Goal: Task Accomplishment & Management: Manage account settings

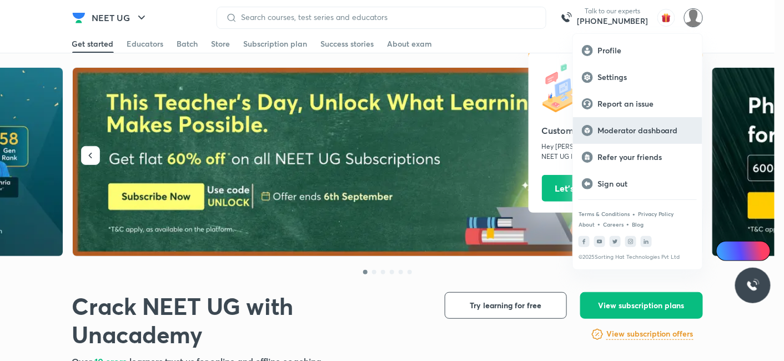
click at [647, 128] on p "Moderator dashboard" at bounding box center [645, 130] width 96 height 10
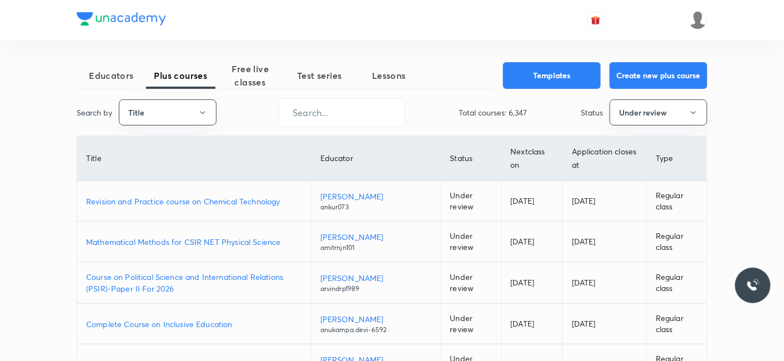
click at [162, 199] on p "Revision and Practice course on Chemical Technology" at bounding box center [194, 201] width 216 height 12
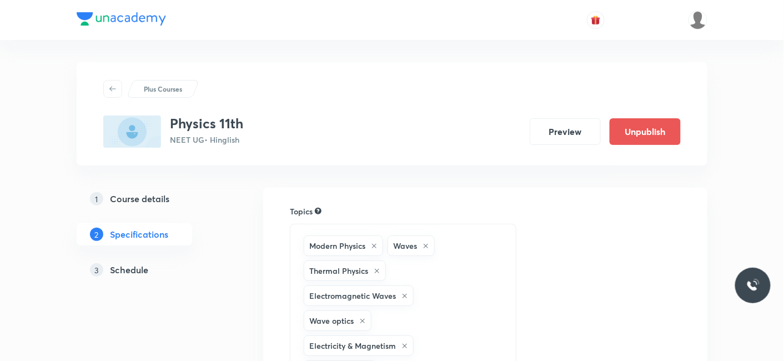
click at [128, 275] on h5 "Schedule" at bounding box center [129, 269] width 38 height 13
click at [127, 271] on h5 "Schedule" at bounding box center [129, 269] width 38 height 13
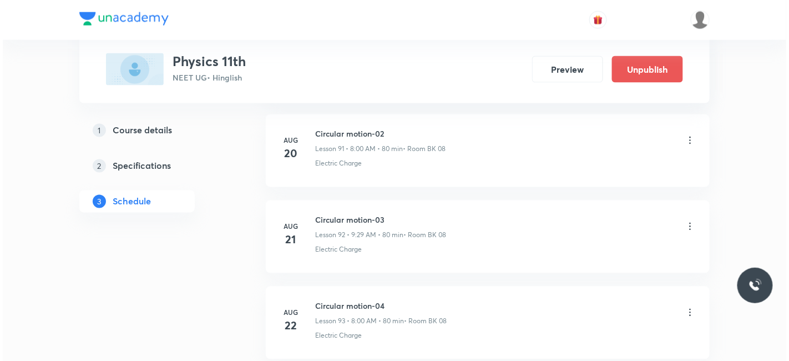
scroll to position [9941, 0]
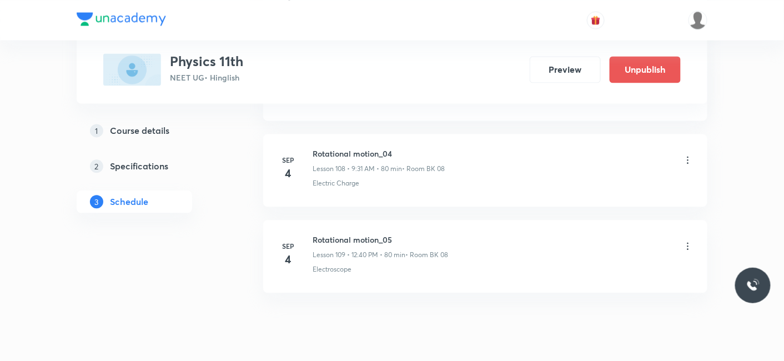
click at [685, 240] on icon at bounding box center [687, 245] width 11 height 11
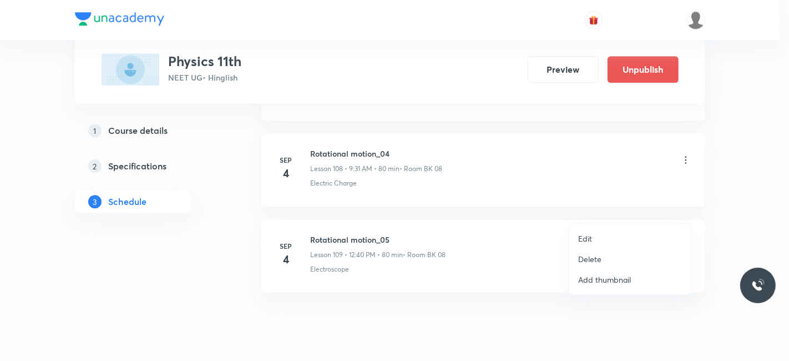
click at [585, 239] on p "Edit" at bounding box center [585, 239] width 14 height 12
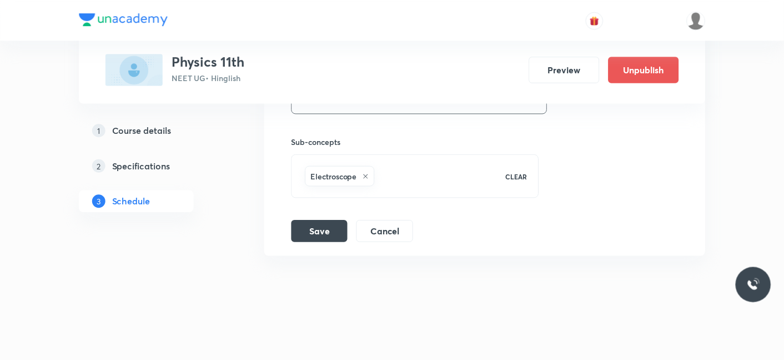
scroll to position [9857, 0]
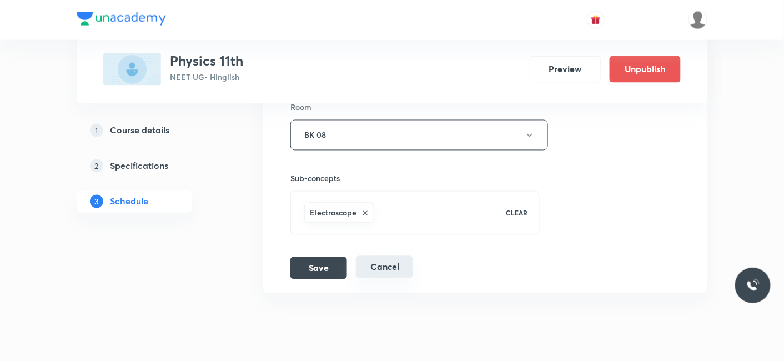
click at [391, 256] on button "Cancel" at bounding box center [384, 267] width 57 height 22
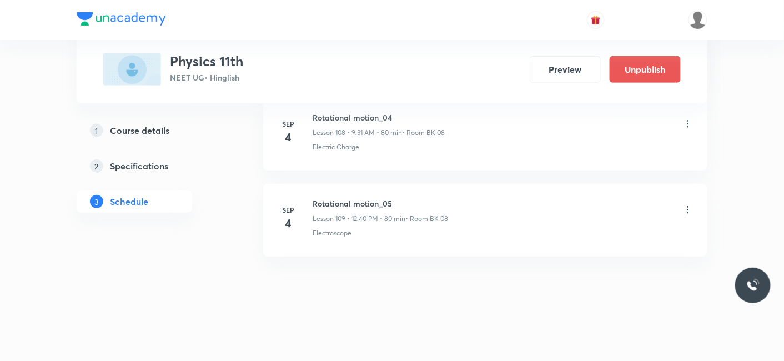
scroll to position [9362, 0]
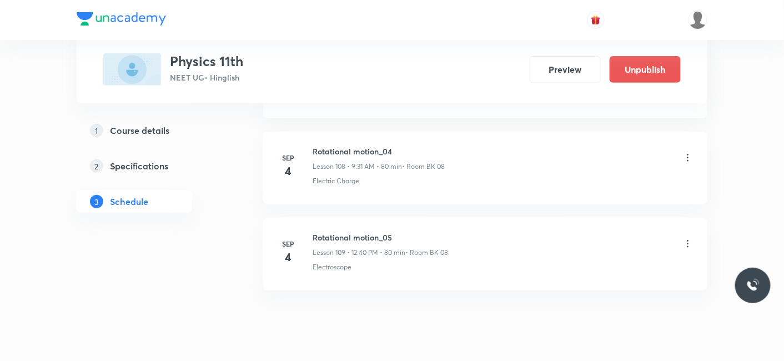
click at [686, 238] on icon at bounding box center [687, 243] width 11 height 11
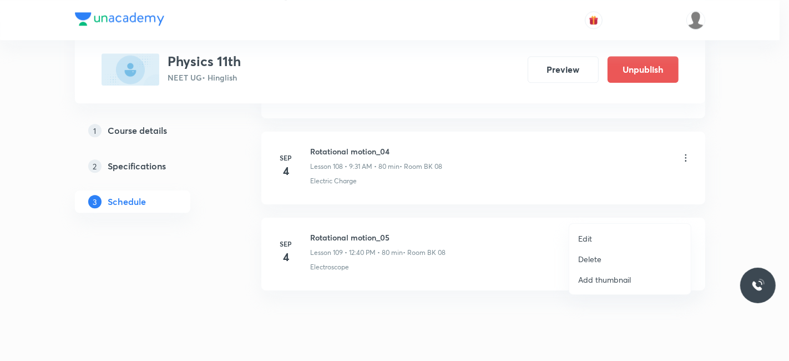
click at [586, 260] on p "Delete" at bounding box center [589, 259] width 23 height 12
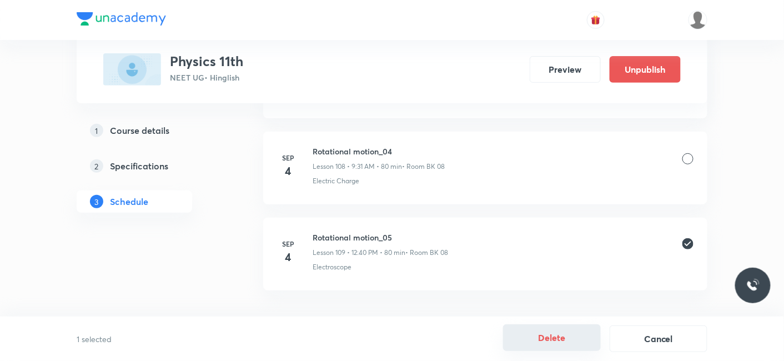
click at [563, 334] on button "Delete" at bounding box center [552, 337] width 98 height 27
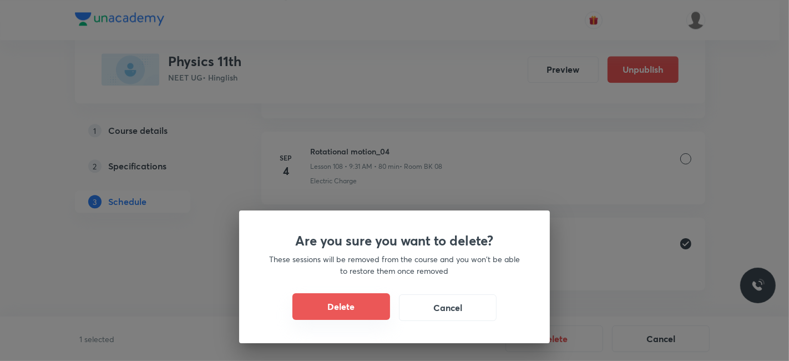
click at [355, 310] on button "Delete" at bounding box center [341, 306] width 98 height 27
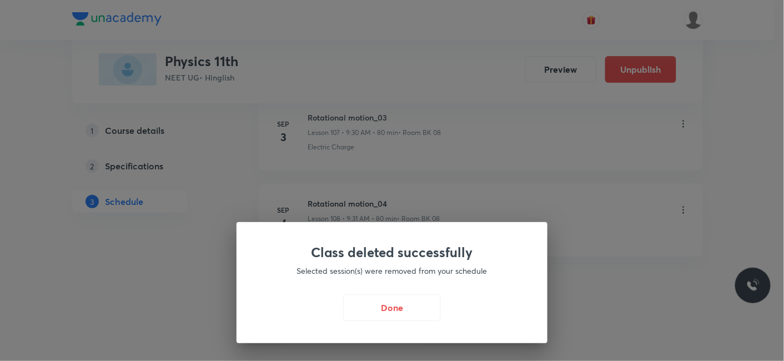
scroll to position [9276, 0]
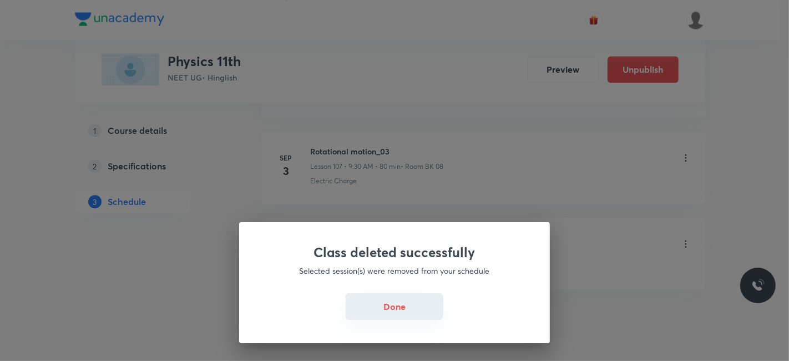
click at [393, 303] on button "Done" at bounding box center [395, 306] width 98 height 27
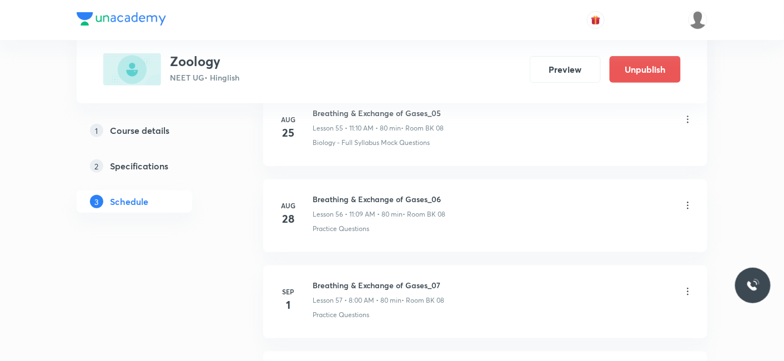
scroll to position [5655, 0]
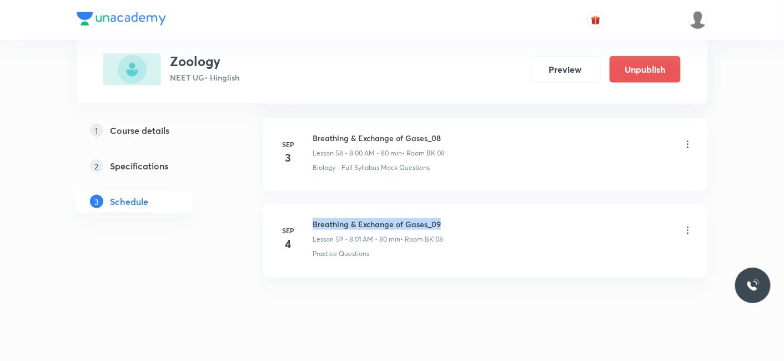
drag, startPoint x: 447, startPoint y: 199, endPoint x: 311, endPoint y: 201, distance: 136.0
click at [311, 218] on div "Sep 4 Breathing & Exchange of Gases_09 Lesson 59 • 8:01 AM • 80 min • Room BK 0…" at bounding box center [485, 238] width 416 height 41
copy h6 "Breathing & Exchange of Gases_09"
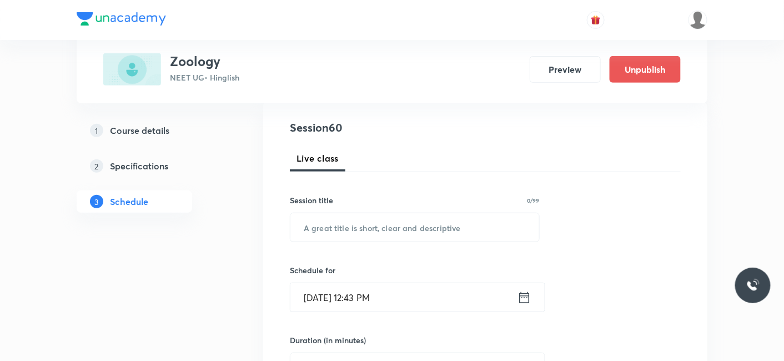
scroll to position [68, 0]
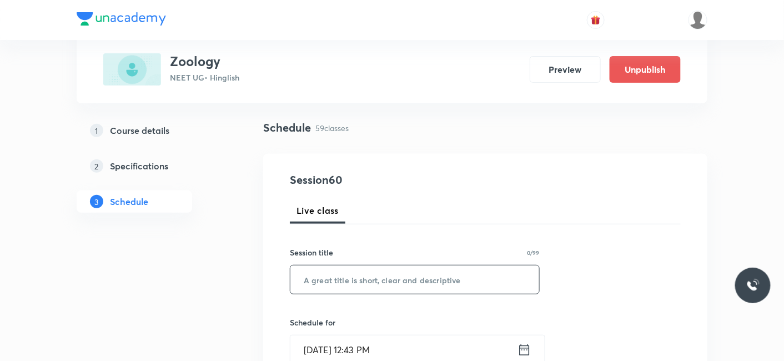
click at [326, 280] on input "text" at bounding box center [414, 279] width 249 height 28
paste input "Breathing & Exchange of Gases_09"
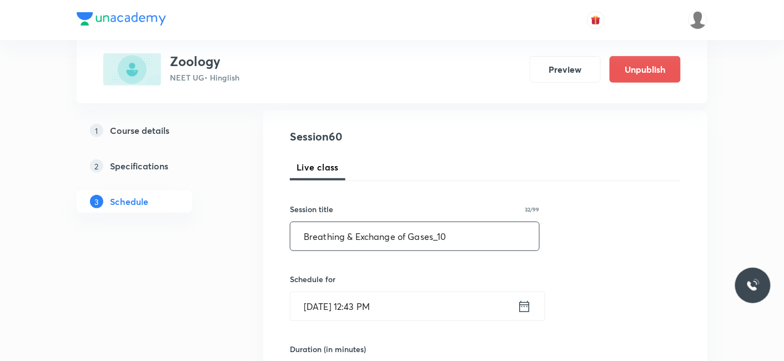
scroll to position [130, 0]
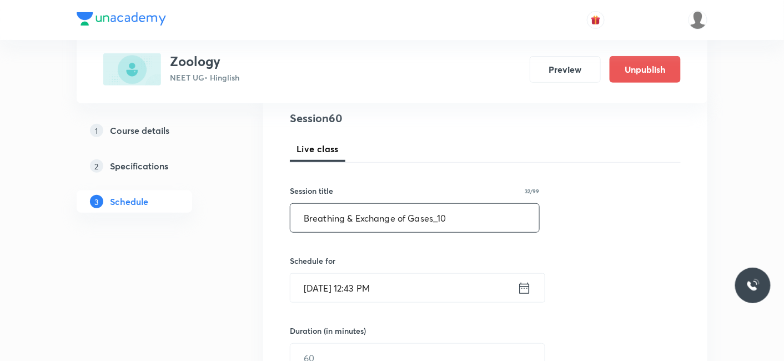
type input "Breathing & Exchange of Gases_10"
click at [404, 287] on input "Sep 4, 2025, 12:43 PM" at bounding box center [403, 288] width 227 height 28
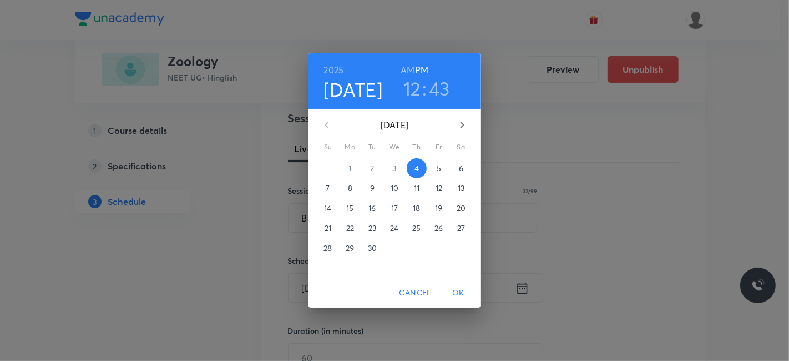
click at [432, 90] on h3 "43" at bounding box center [439, 88] width 21 height 23
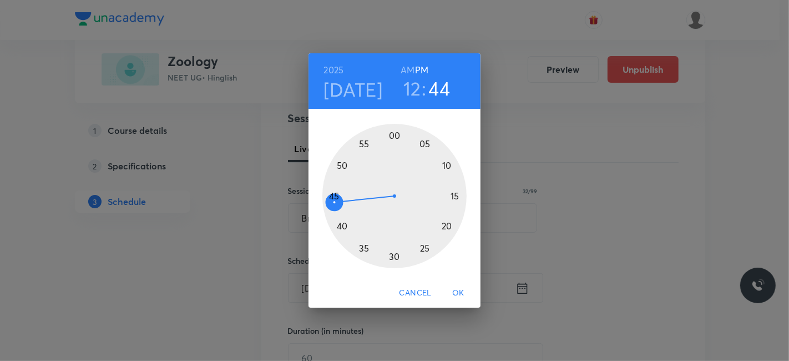
click at [334, 204] on div at bounding box center [394, 196] width 144 height 144
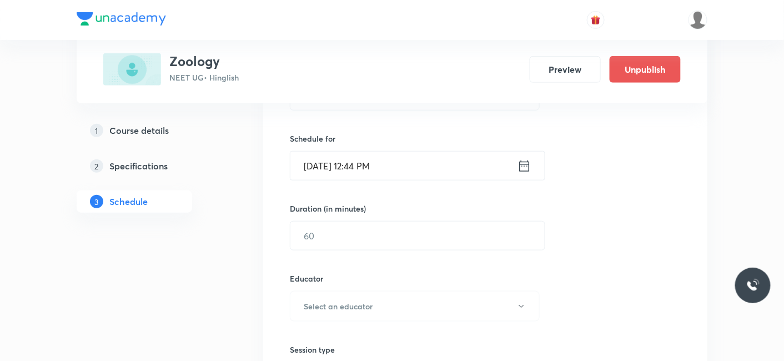
scroll to position [254, 0]
click at [357, 235] on input "text" at bounding box center [417, 234] width 254 height 28
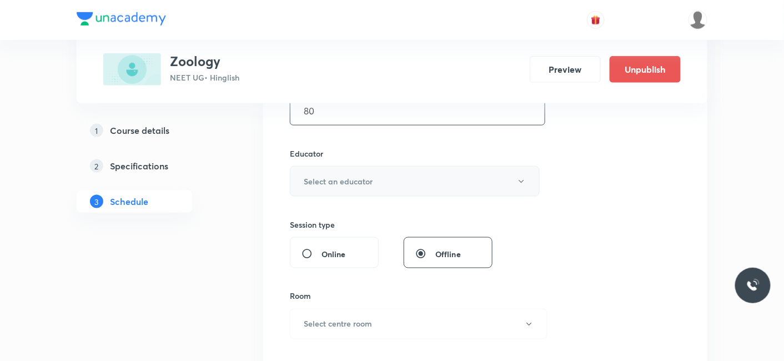
type input "80"
click at [362, 183] on h6 "Select an educator" at bounding box center [338, 181] width 69 height 12
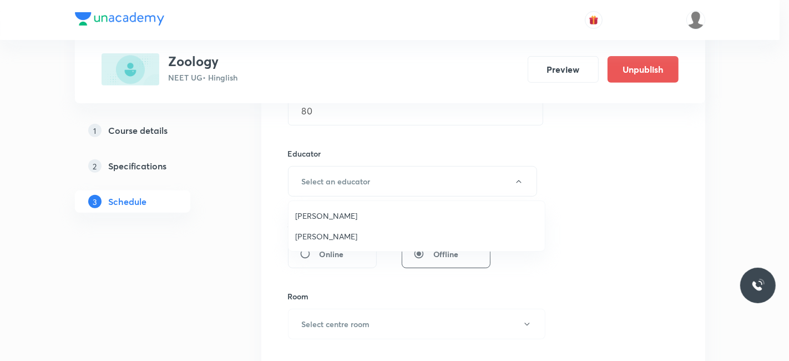
click at [327, 237] on span "Jayanti Maheshwari" at bounding box center [416, 236] width 243 height 12
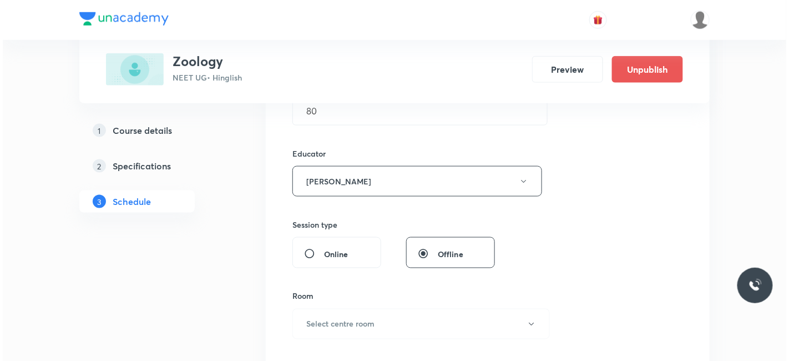
scroll to position [438, 0]
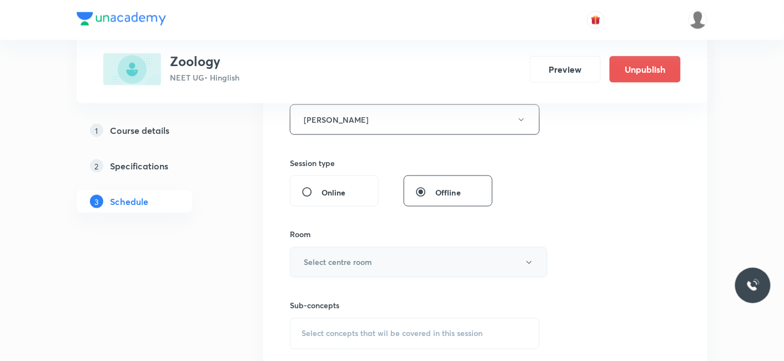
click at [339, 258] on h6 "Select centre room" at bounding box center [338, 262] width 68 height 12
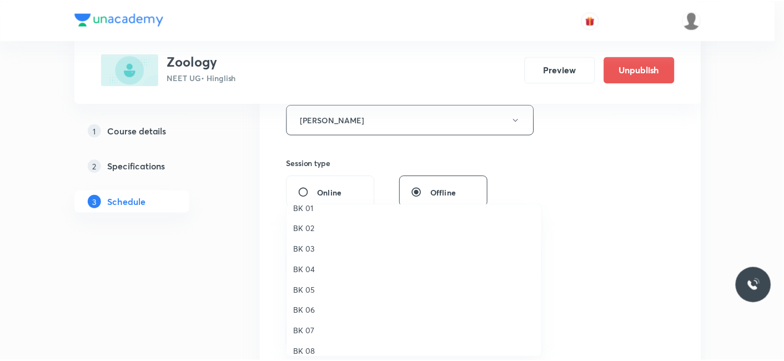
scroll to position [21, 0]
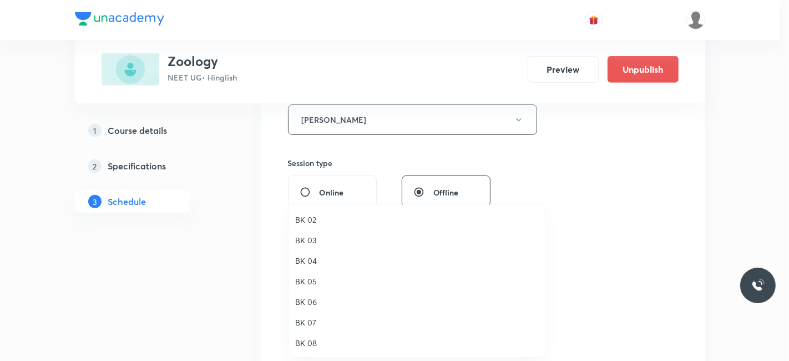
drag, startPoint x: 310, startPoint y: 343, endPoint x: 209, endPoint y: 330, distance: 101.3
click at [309, 342] on span "BK 08" at bounding box center [416, 343] width 243 height 12
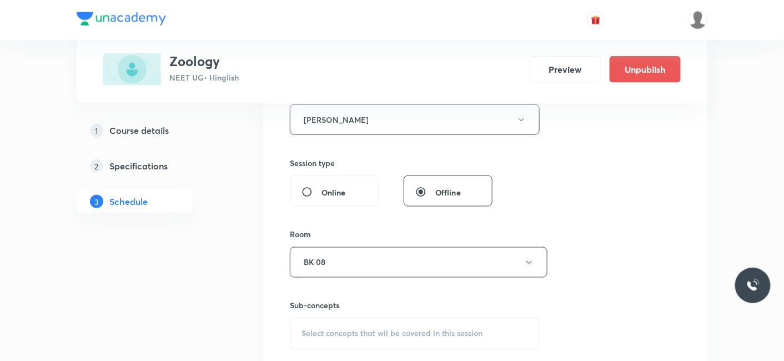
scroll to position [500, 0]
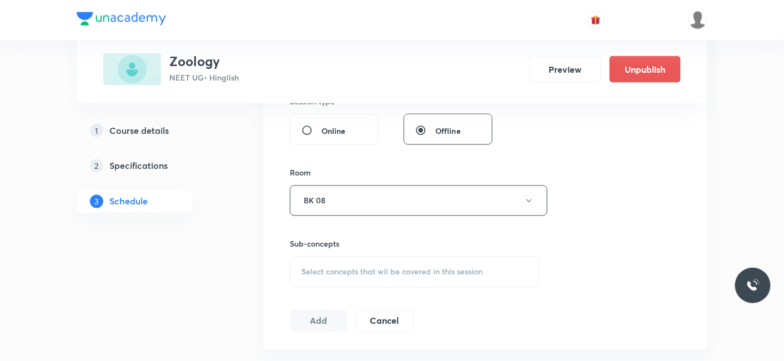
click at [327, 271] on span "Select concepts that wil be covered in this session" at bounding box center [391, 272] width 181 height 9
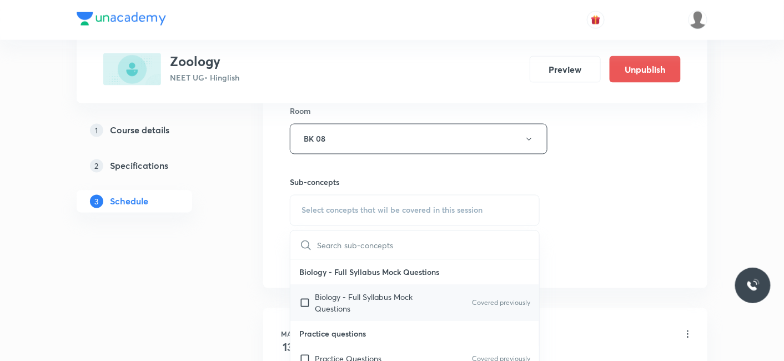
click at [340, 294] on p "Biology - Full Syllabus Mock Questions" at bounding box center [371, 302] width 112 height 23
checkbox input "true"
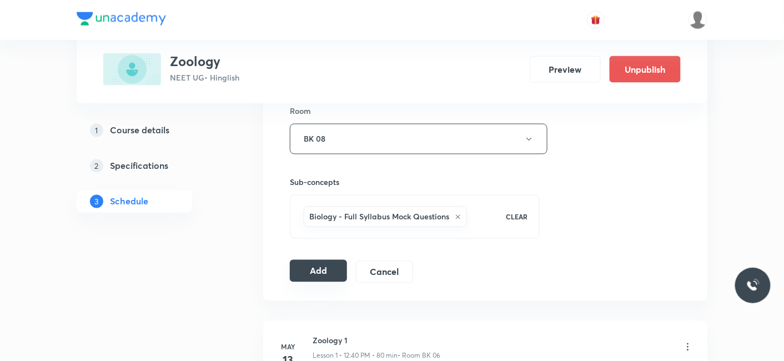
click at [319, 267] on button "Add" at bounding box center [318, 271] width 57 height 22
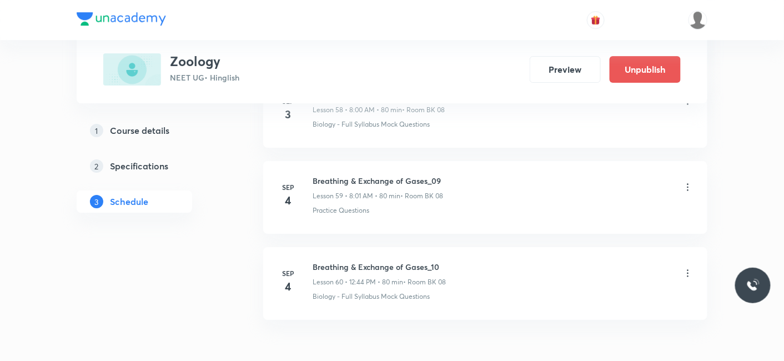
scroll to position [5162, 0]
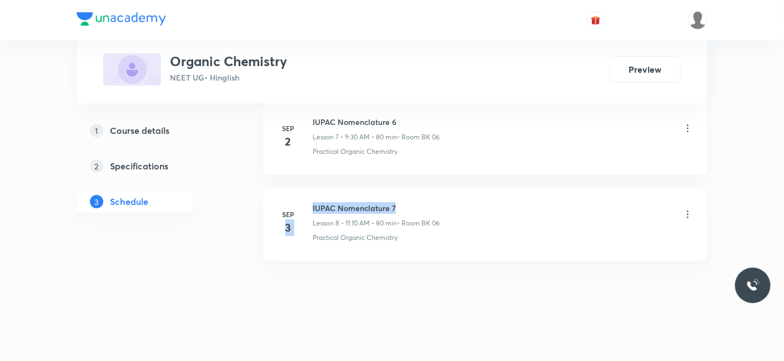
drag, startPoint x: 311, startPoint y: 204, endPoint x: 397, endPoint y: 198, distance: 86.3
click at [397, 202] on div "[DATE] IUPAC Nomenclature 7 Lesson 8 • 11:10 AM • 80 min • Room BK 06 Practical…" at bounding box center [485, 222] width 416 height 41
click at [397, 202] on h6 "IUPAC Nomenclature 7" at bounding box center [375, 208] width 127 height 12
drag, startPoint x: 312, startPoint y: 204, endPoint x: 412, endPoint y: 204, distance: 99.9
click at [412, 204] on h6 "IUPAC Nomenclature 7" at bounding box center [375, 208] width 127 height 12
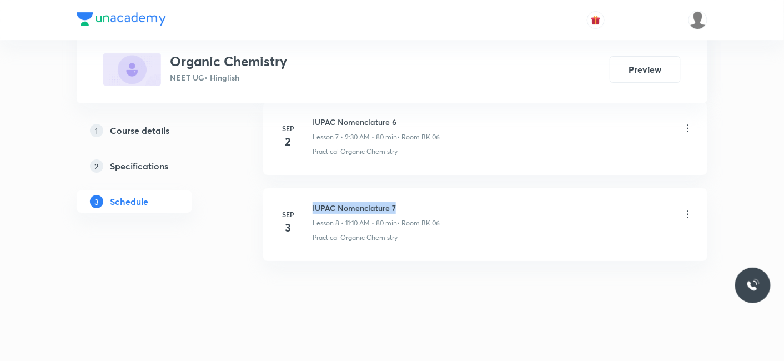
copy h6 "IUPAC Nomenclature 7"
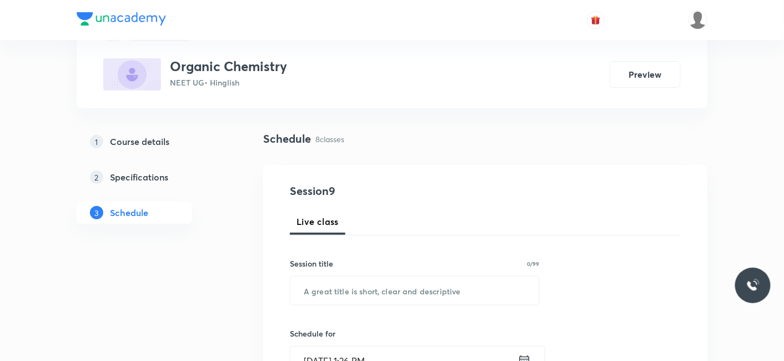
scroll to position [62, 0]
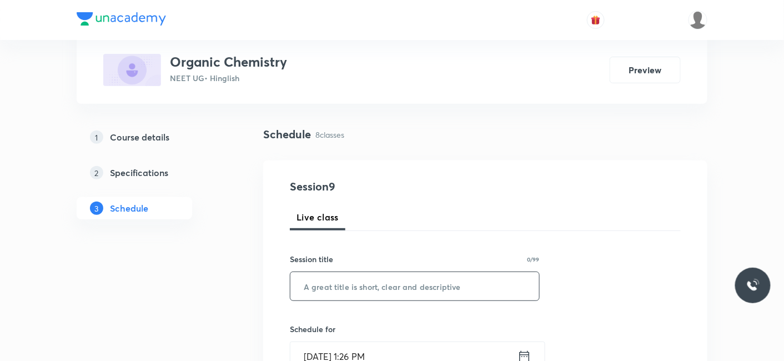
click at [371, 278] on input "text" at bounding box center [414, 286] width 249 height 28
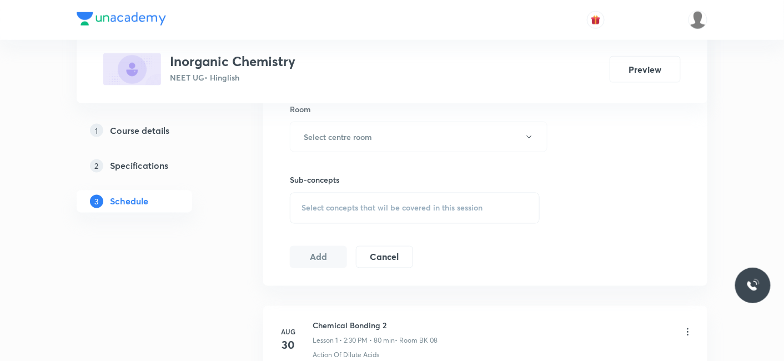
scroll to position [613, 0]
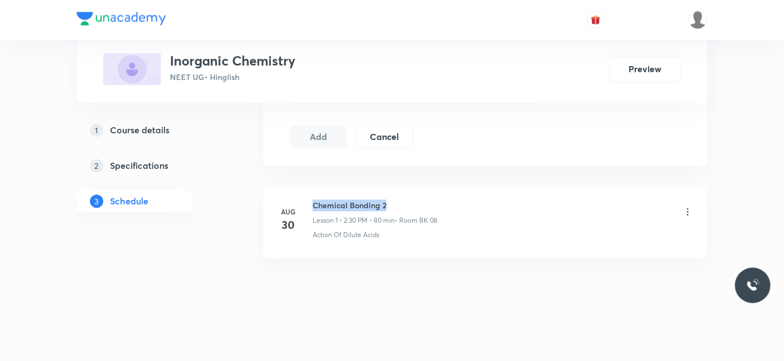
drag, startPoint x: 315, startPoint y: 200, endPoint x: 398, endPoint y: 205, distance: 83.4
click at [398, 205] on h6 "Chemical Bonding 2" at bounding box center [374, 206] width 125 height 12
copy h6 "Chemical Bonding 2"
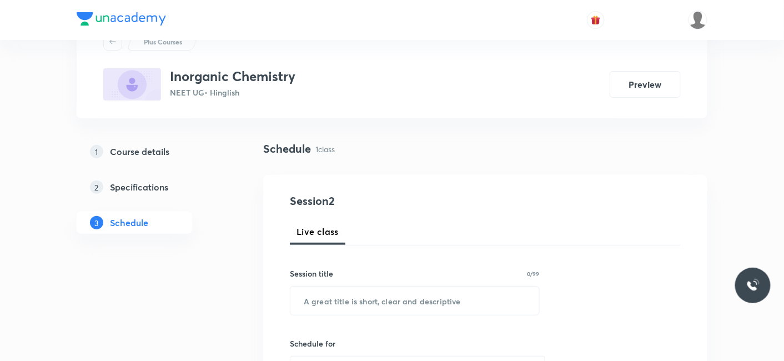
scroll to position [123, 0]
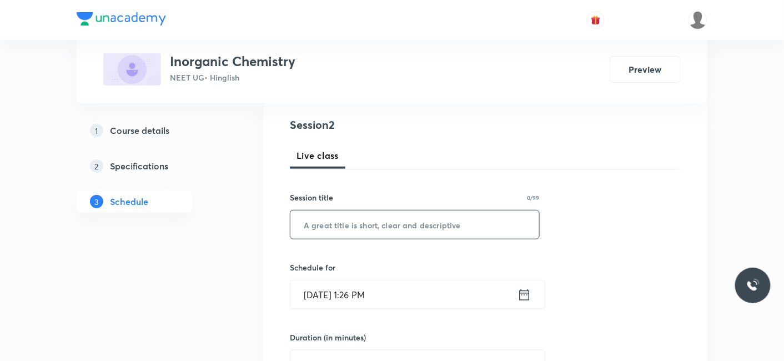
click at [381, 233] on input "text" at bounding box center [414, 224] width 249 height 28
paste input "Chemical Bonding 2"
click at [380, 233] on input "Chemical Bonding 2" at bounding box center [414, 224] width 249 height 28
click at [394, 228] on input "Chemical Bonding 2" at bounding box center [414, 224] width 249 height 28
type input "Chemical Bonding 3"
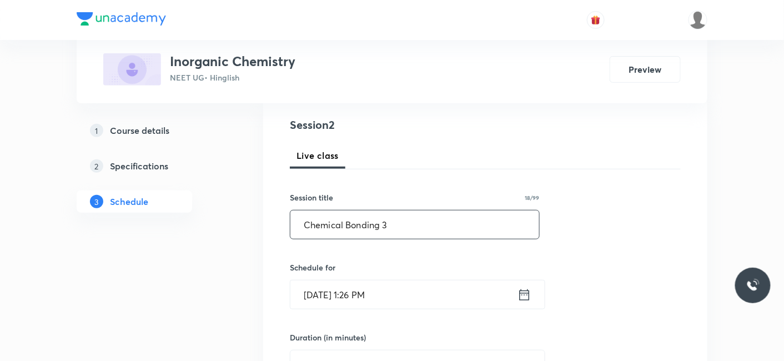
click at [371, 291] on input "Sep 4, 2025, 1:26 PM" at bounding box center [403, 294] width 227 height 28
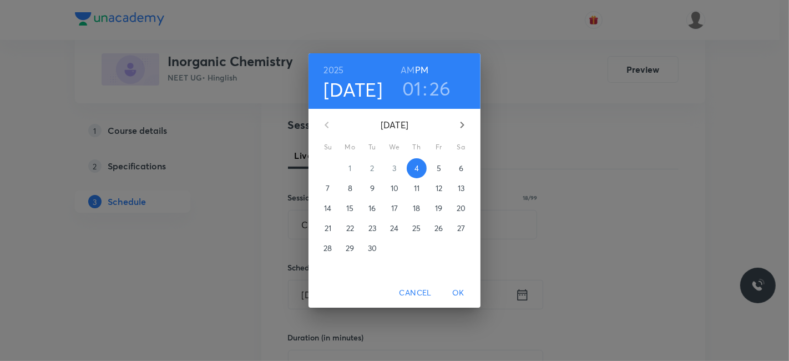
click at [414, 89] on h3 "01" at bounding box center [411, 88] width 19 height 23
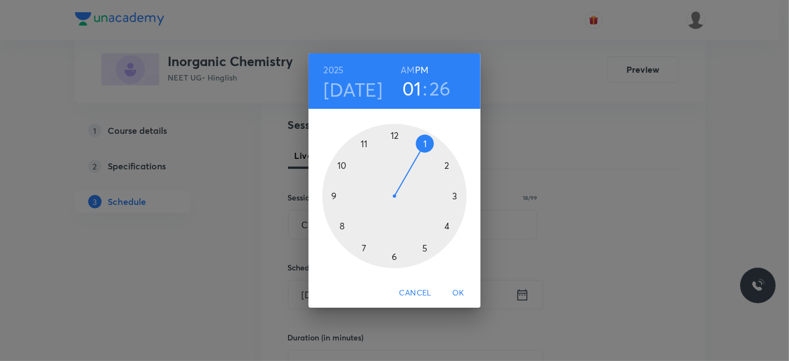
click at [448, 165] on div at bounding box center [394, 196] width 144 height 144
click at [397, 254] on div at bounding box center [394, 196] width 144 height 144
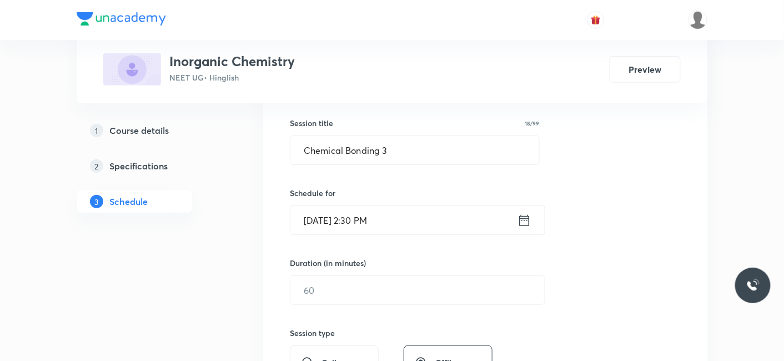
scroll to position [308, 0]
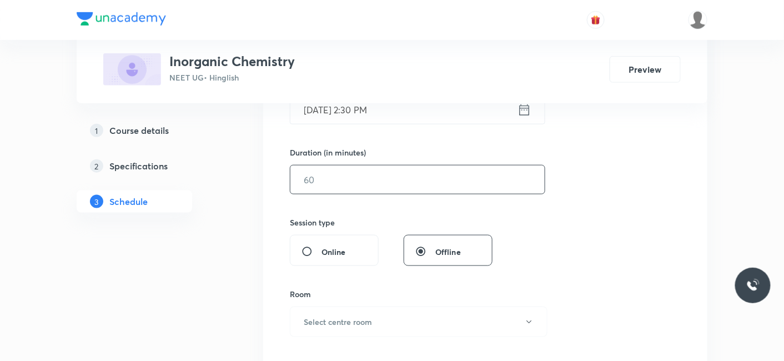
click at [356, 173] on input "text" at bounding box center [417, 179] width 254 height 28
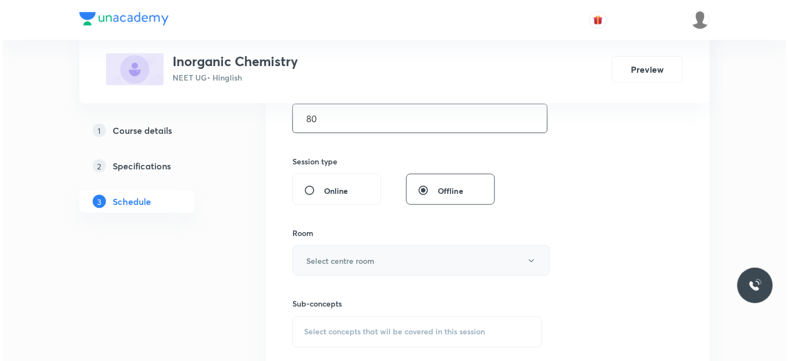
scroll to position [370, 0]
type input "80"
click at [388, 256] on button "Select centre room" at bounding box center [419, 260] width 258 height 31
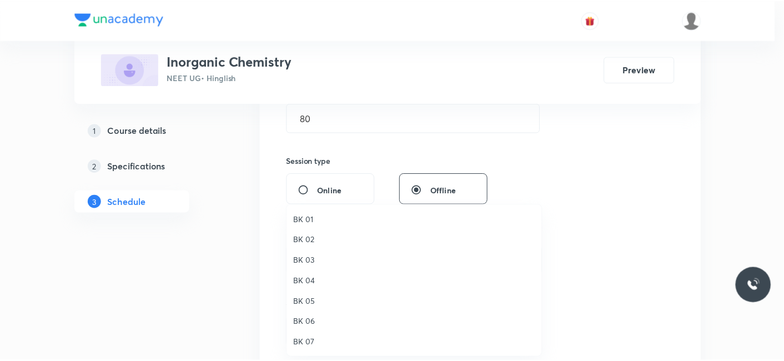
scroll to position [21, 0]
click at [312, 325] on span "BK 07" at bounding box center [416, 322] width 243 height 12
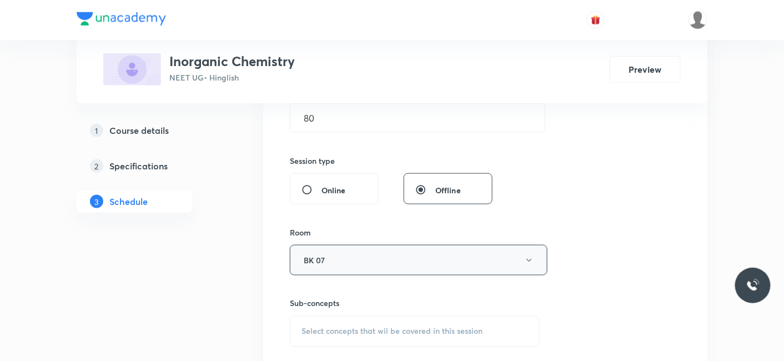
click at [322, 258] on button "BK 07" at bounding box center [419, 260] width 258 height 31
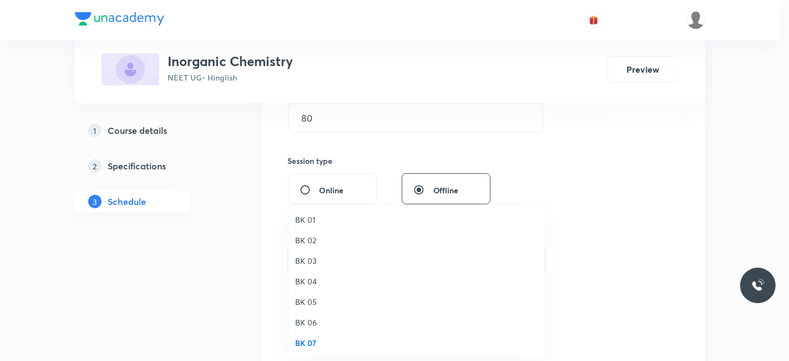
click at [312, 322] on span "BK 06" at bounding box center [416, 322] width 243 height 12
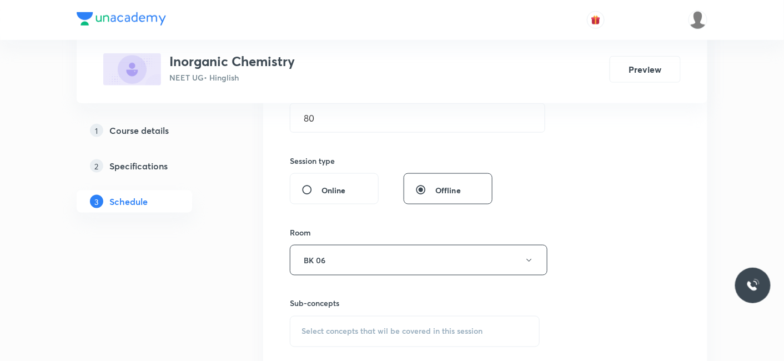
scroll to position [431, 0]
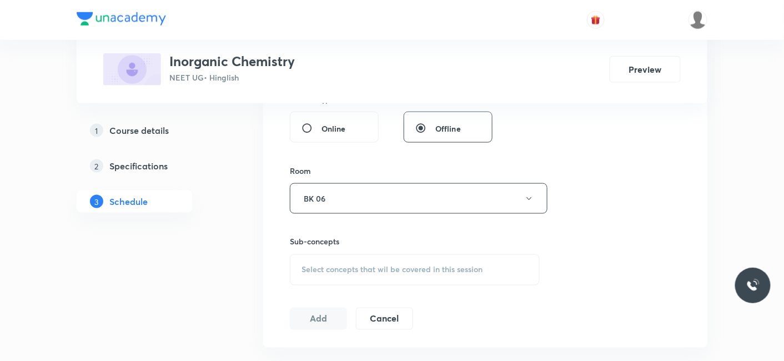
click at [342, 267] on span "Select concepts that wil be covered in this session" at bounding box center [391, 269] width 181 height 9
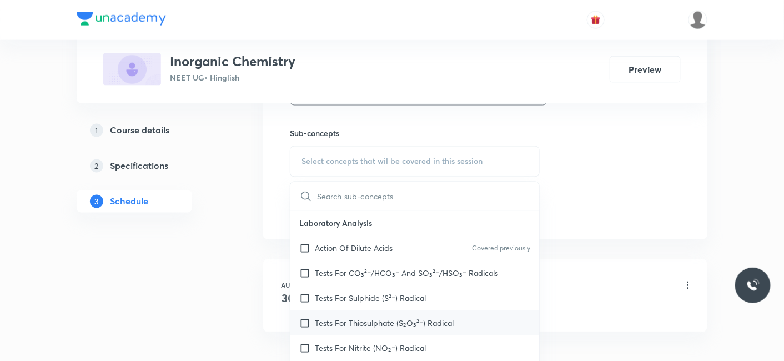
scroll to position [555, 0]
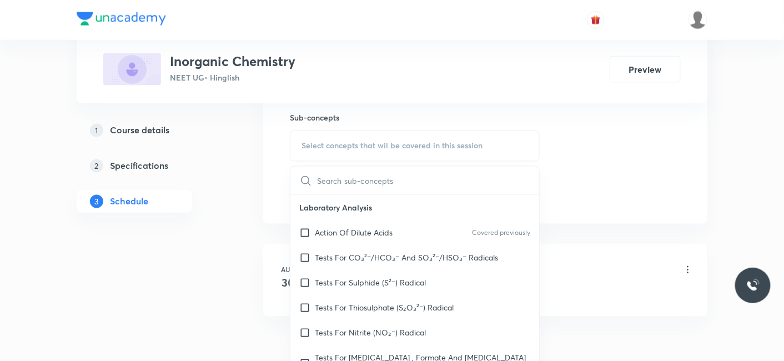
drag, startPoint x: 341, startPoint y: 226, endPoint x: 321, endPoint y: 223, distance: 19.7
click at [341, 227] on p "Action Of Dilute Acids" at bounding box center [354, 233] width 78 height 12
checkbox input "true"
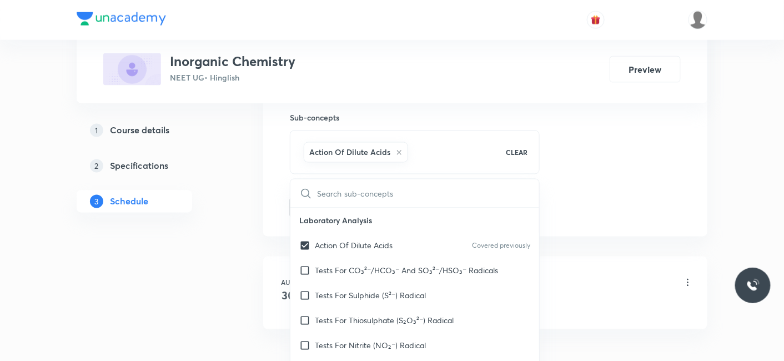
click at [211, 211] on div "1 Course details 2 Specifications 3 Schedule" at bounding box center [152, 172] width 151 height 107
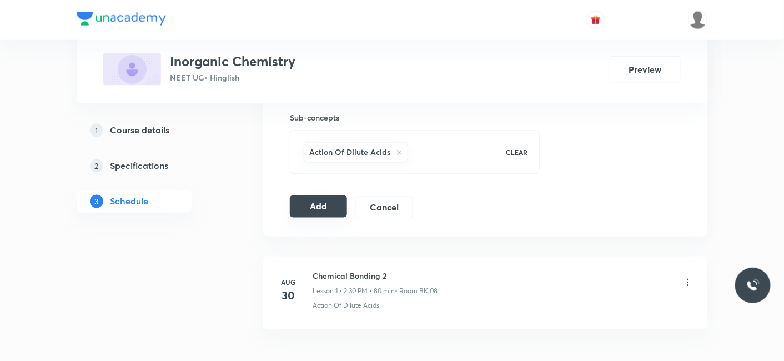
click at [320, 205] on button "Add" at bounding box center [318, 206] width 57 height 22
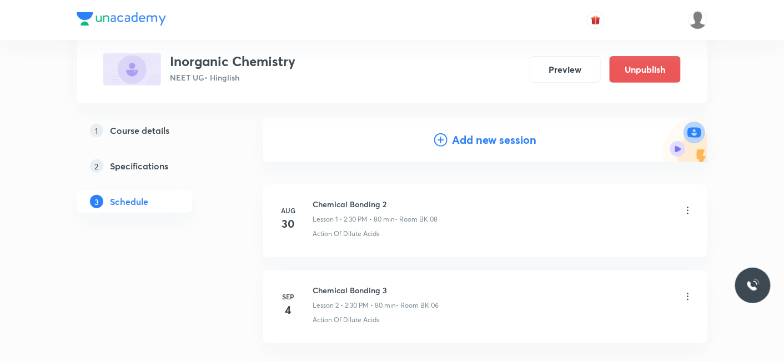
scroll to position [190, 0]
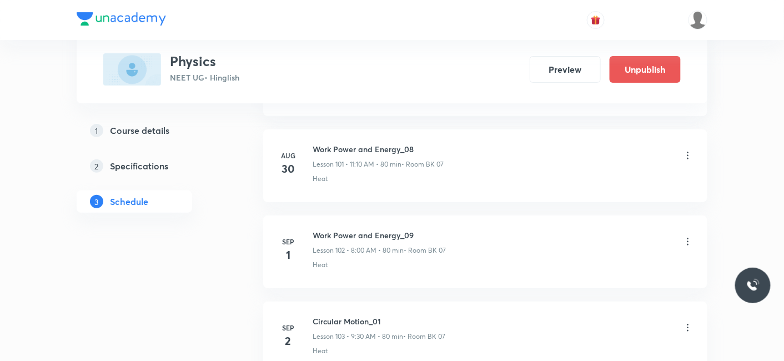
scroll to position [9613, 0]
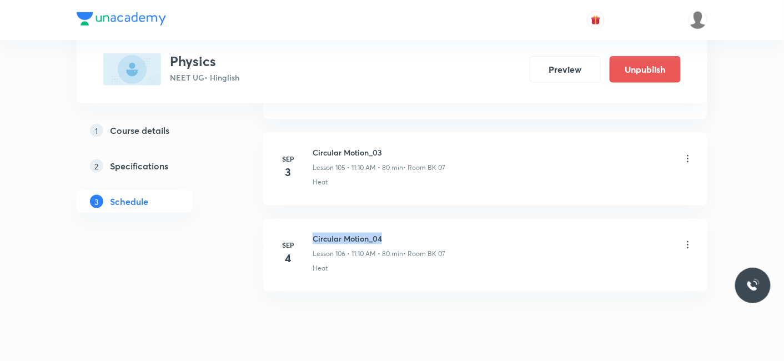
drag, startPoint x: 314, startPoint y: 204, endPoint x: 407, endPoint y: 204, distance: 93.2
click at [407, 233] on h6 "Circular Motion_04" at bounding box center [378, 239] width 133 height 12
copy h6 "Circular Motion_04"
click at [407, 233] on h6 "Circular Motion_04" at bounding box center [378, 239] width 133 height 12
drag, startPoint x: 312, startPoint y: 205, endPoint x: 381, endPoint y: 205, distance: 68.8
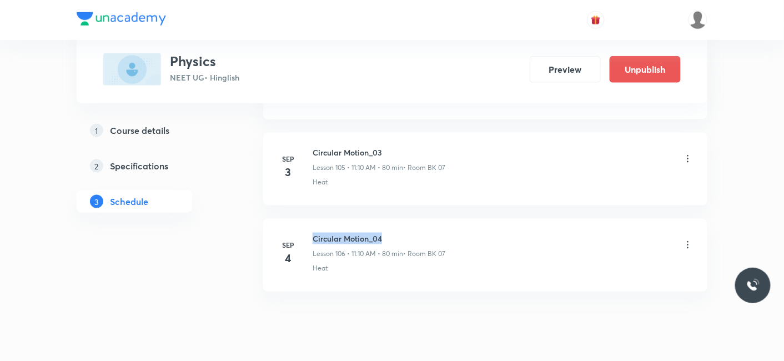
click at [381, 233] on h6 "Circular Motion_04" at bounding box center [378, 239] width 133 height 12
copy h6 "Circular Motion_04"
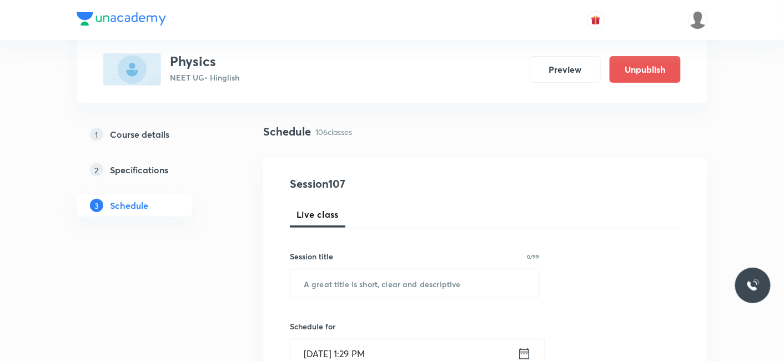
scroll to position [123, 0]
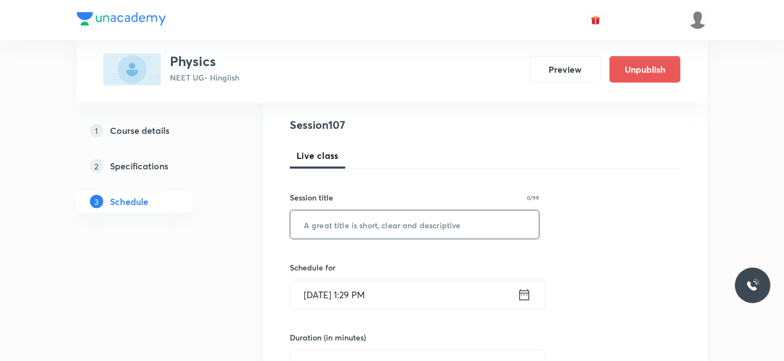
click at [355, 224] on input "text" at bounding box center [414, 224] width 249 height 28
paste input "Circular Motion_04"
type input "Circular Motion_05"
click at [352, 285] on input "[DATE] 1:29 PM" at bounding box center [403, 294] width 227 height 28
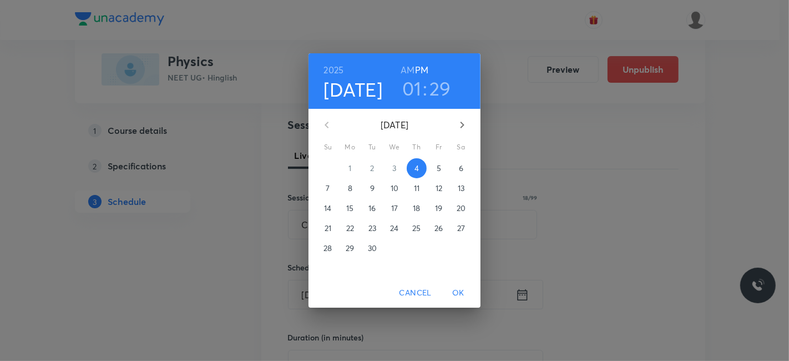
click at [411, 88] on h3 "01" at bounding box center [411, 88] width 19 height 23
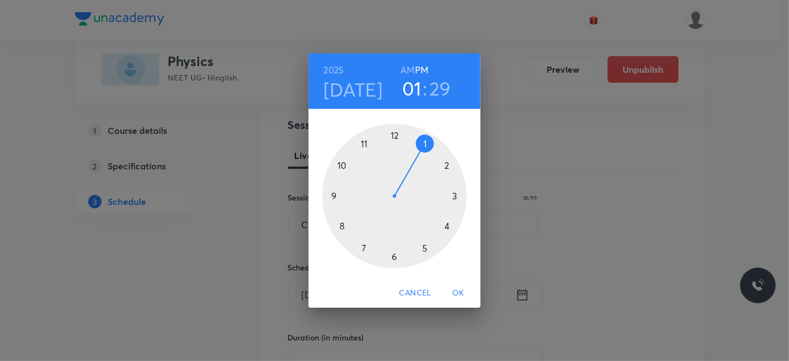
click at [446, 164] on div at bounding box center [394, 196] width 144 height 144
click at [395, 254] on div at bounding box center [394, 196] width 144 height 144
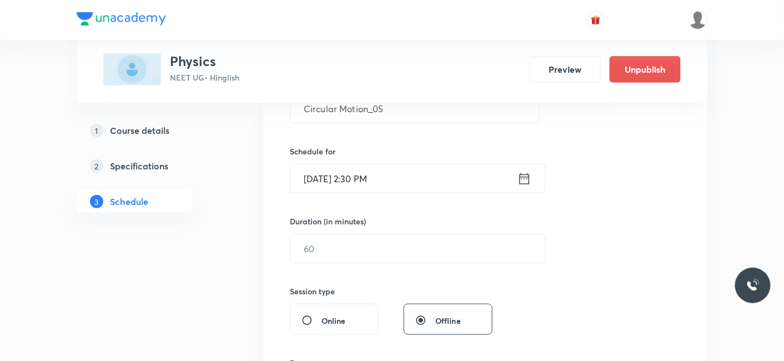
scroll to position [246, 0]
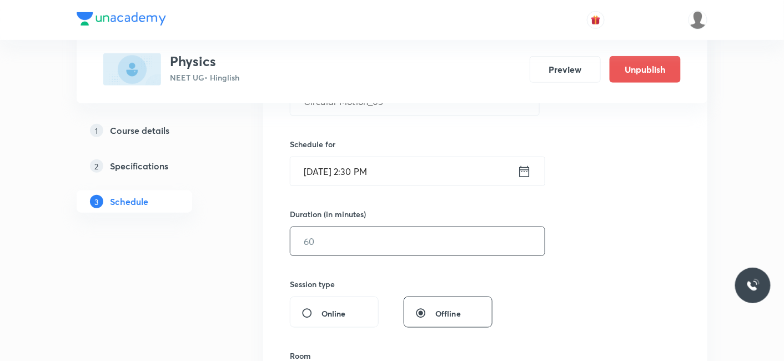
click at [339, 228] on input "text" at bounding box center [417, 241] width 254 height 28
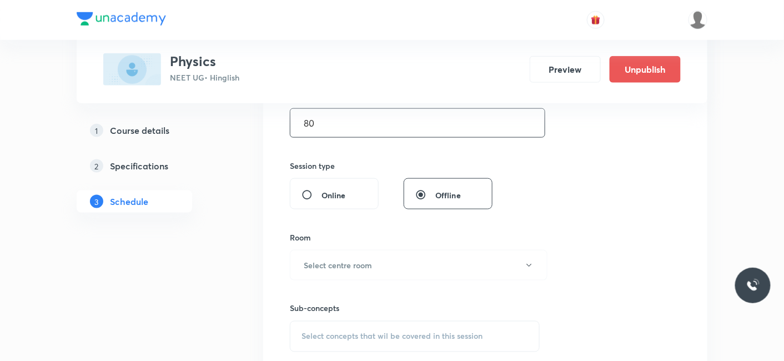
scroll to position [370, 0]
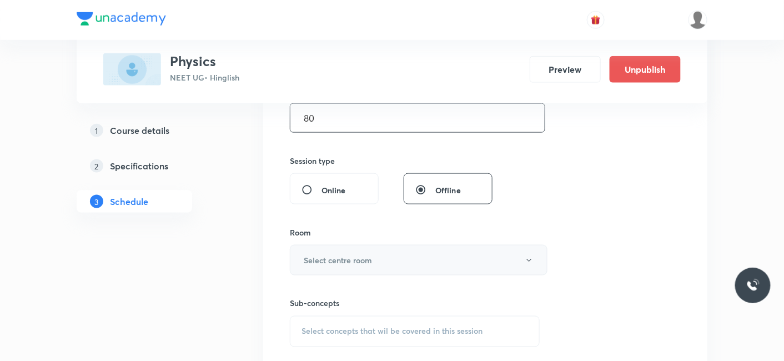
type input "80"
click at [336, 257] on h6 "Select centre room" at bounding box center [338, 260] width 68 height 12
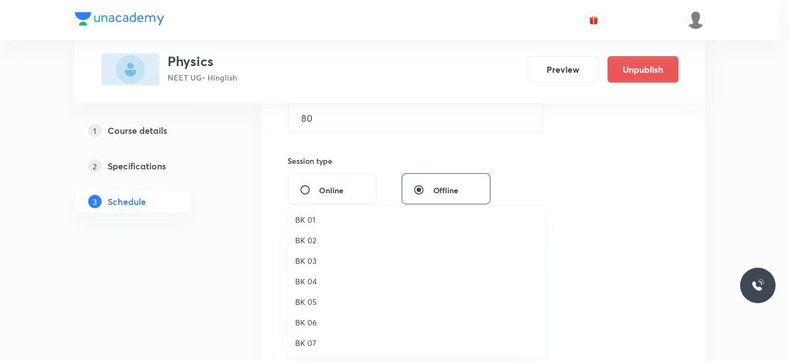
click at [310, 341] on span "BK 07" at bounding box center [416, 343] width 243 height 12
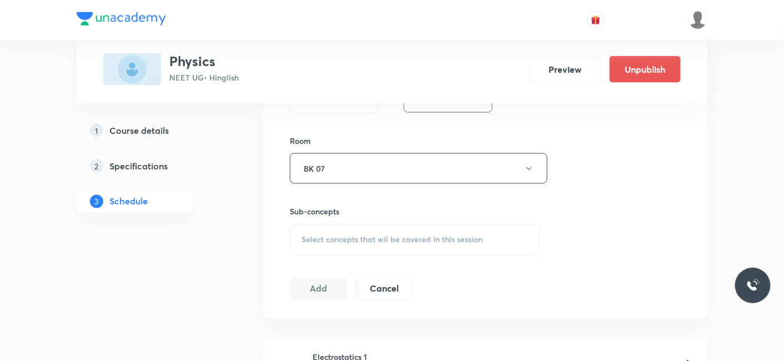
scroll to position [493, 0]
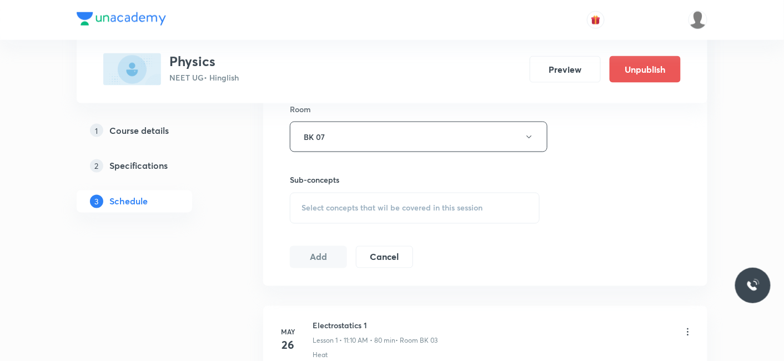
click at [349, 211] on span "Select concepts that wil be covered in this session" at bounding box center [391, 208] width 181 height 9
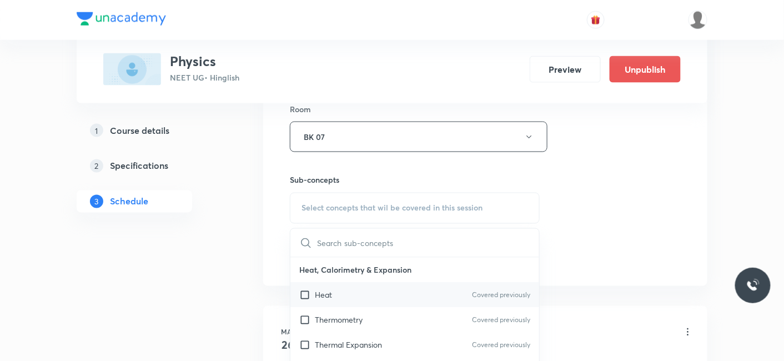
click at [319, 292] on p "Heat" at bounding box center [323, 295] width 17 height 12
checkbox input "true"
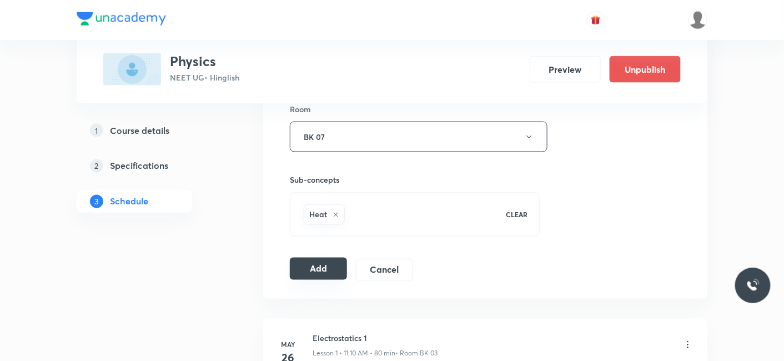
click at [315, 266] on button "Add" at bounding box center [318, 269] width 57 height 22
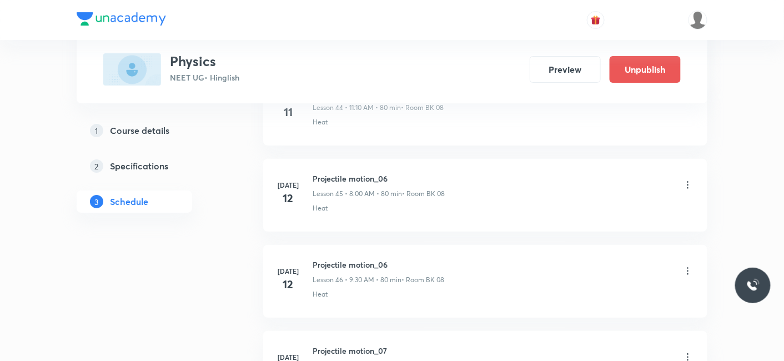
scroll to position [9191, 0]
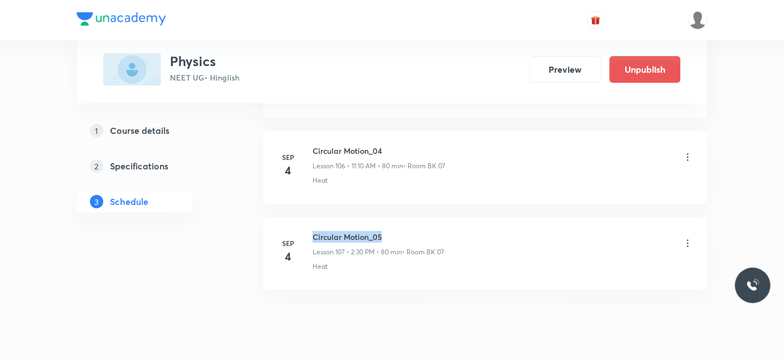
drag, startPoint x: 313, startPoint y: 204, endPoint x: 381, endPoint y: 199, distance: 67.9
click at [381, 231] on h6 "Circular Motion_05" at bounding box center [378, 237] width 132 height 12
click at [420, 217] on li "[DATE] Circular Motion_05 Lesson 107 • 2:30 PM • 80 min • Room BK 07 Heat" at bounding box center [485, 253] width 444 height 73
